Goal: Information Seeking & Learning: Learn about a topic

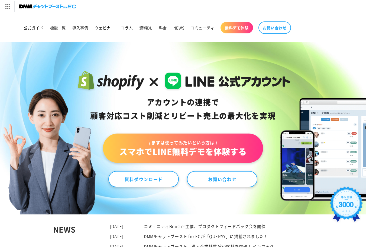
click at [349, 31] on header "公式ガイド 機能一覧 導入事例 ウェビナー コラム 資料DL 料金 NEWS コミュニティ 無料デモ体験" at bounding box center [183, 27] width 363 height 29
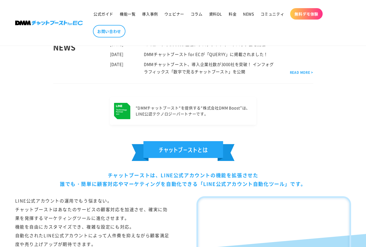
scroll to position [271, 0]
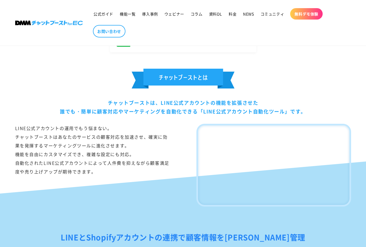
click at [40, 70] on h2 at bounding box center [183, 79] width 336 height 21
click at [229, 14] on span "料金" at bounding box center [233, 13] width 8 height 5
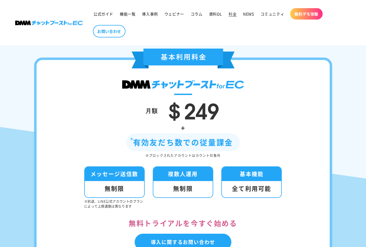
scroll to position [81, 0]
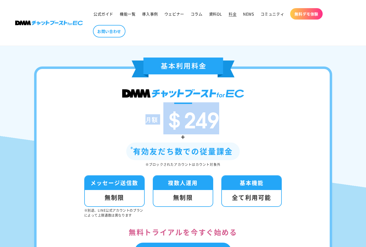
drag, startPoint x: 135, startPoint y: 116, endPoint x: 234, endPoint y: 124, distance: 99.8
click at [234, 124] on div "月額 ＄249" at bounding box center [183, 119] width 261 height 23
click at [266, 115] on div "月額 ＄249" at bounding box center [183, 119] width 261 height 23
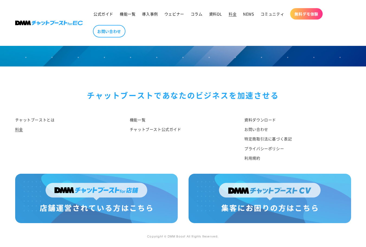
scroll to position [643, 0]
